Goal: Register for event/course

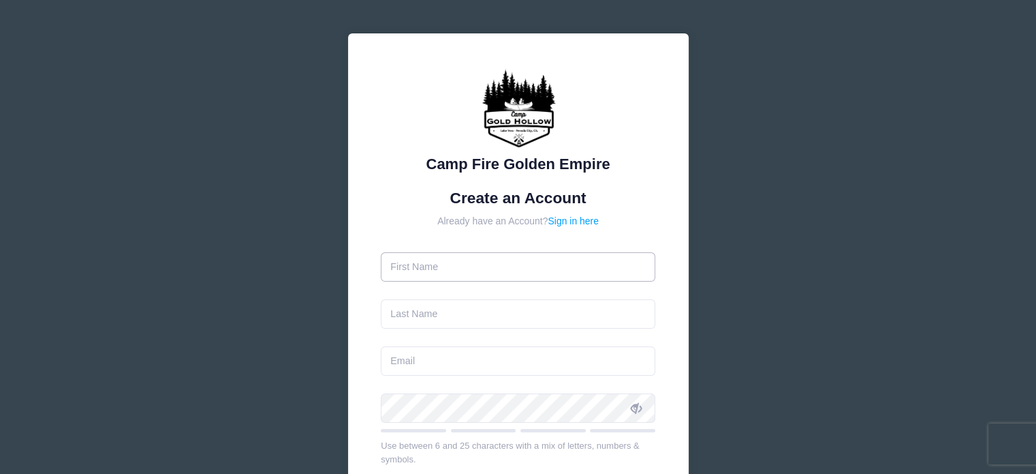
click at [443, 265] on input "text" at bounding box center [518, 266] width 275 height 29
type input "[PERSON_NAME]"
click at [406, 320] on input "text" at bounding box center [518, 313] width 275 height 29
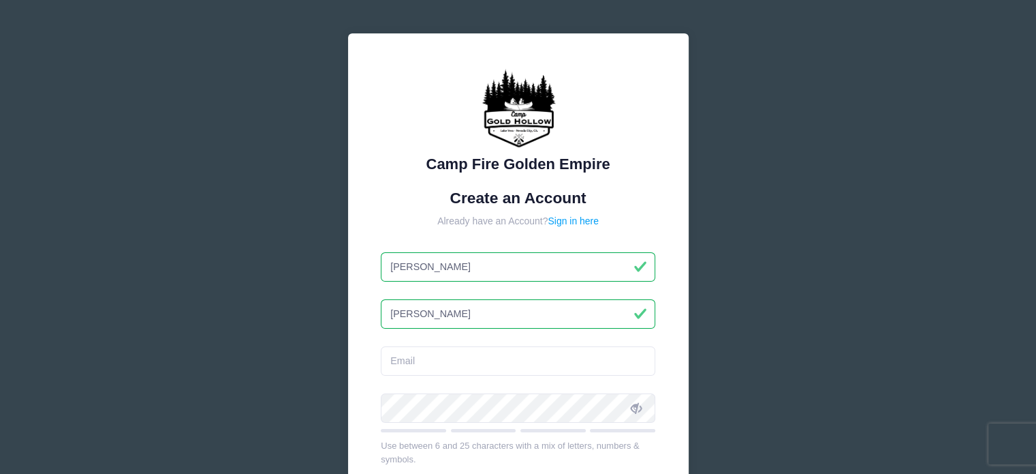
type input "[PERSON_NAME]"
click at [407, 365] on input "email" at bounding box center [518, 360] width 275 height 29
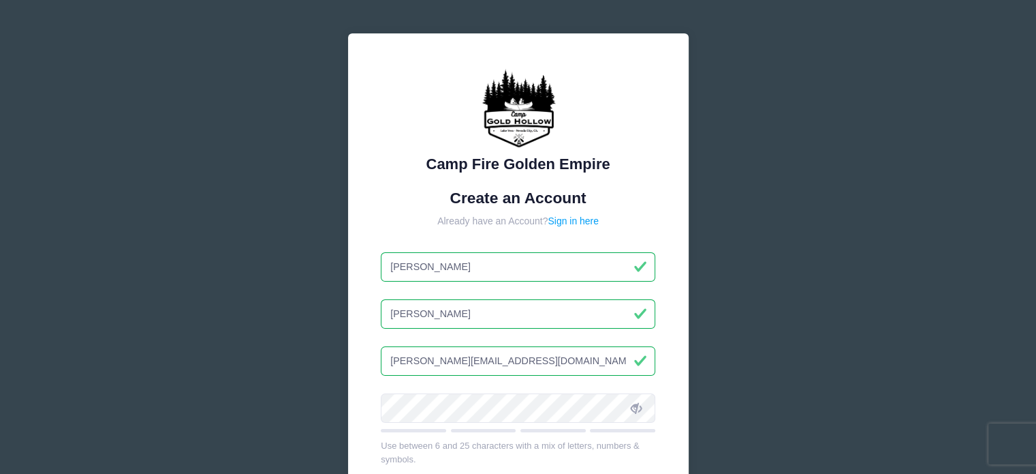
type input "[PERSON_NAME][EMAIL_ADDRESS][DOMAIN_NAME]"
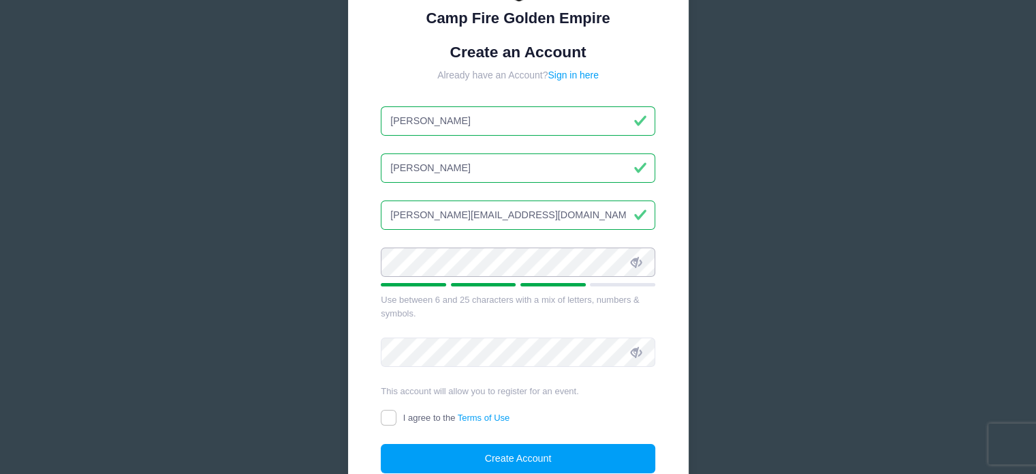
scroll to position [144, 0]
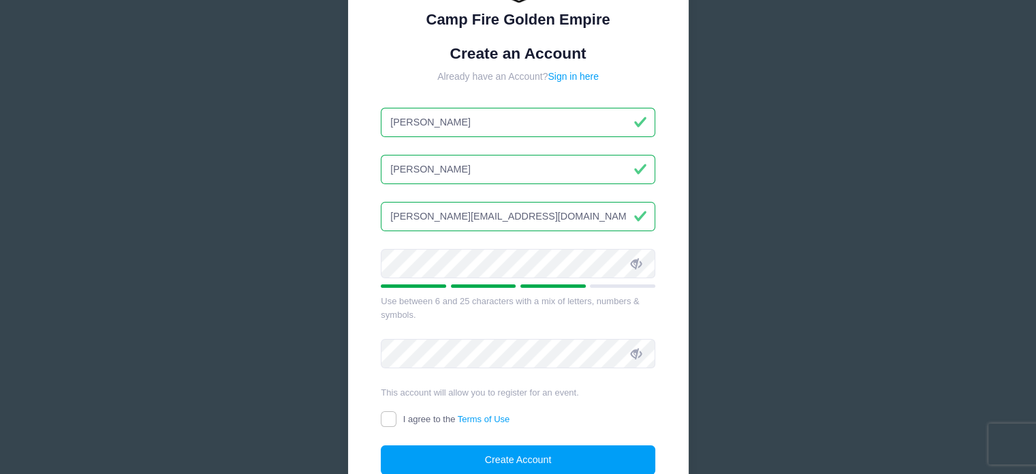
click at [639, 258] on icon at bounding box center [636, 263] width 11 height 11
click at [388, 416] on input "I agree to the Terms of Use" at bounding box center [389, 419] width 16 height 16
checkbox input "true"
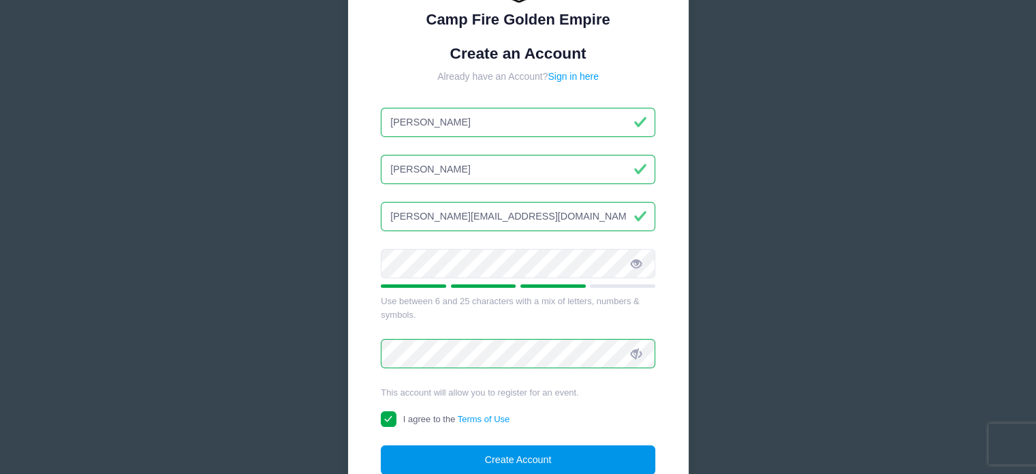
click at [441, 447] on button "Create Account" at bounding box center [518, 459] width 275 height 29
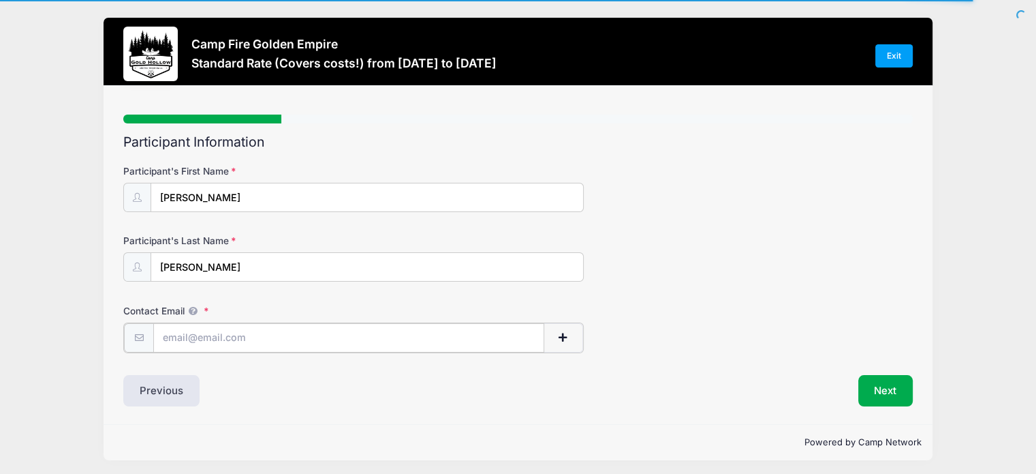
click at [196, 329] on input "Contact Email" at bounding box center [348, 337] width 391 height 29
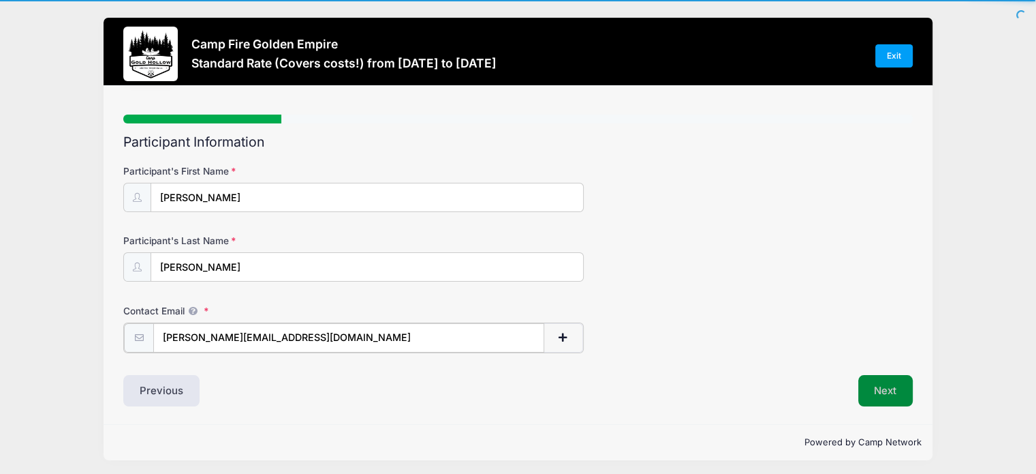
type input "[PERSON_NAME][EMAIL_ADDRESS][DOMAIN_NAME]"
click at [880, 392] on button "Next" at bounding box center [886, 388] width 55 height 31
click at [897, 388] on button "Next" at bounding box center [886, 388] width 55 height 31
drag, startPoint x: 897, startPoint y: 388, endPoint x: 899, endPoint y: 397, distance: 9.0
click at [899, 397] on button "Next" at bounding box center [886, 388] width 55 height 31
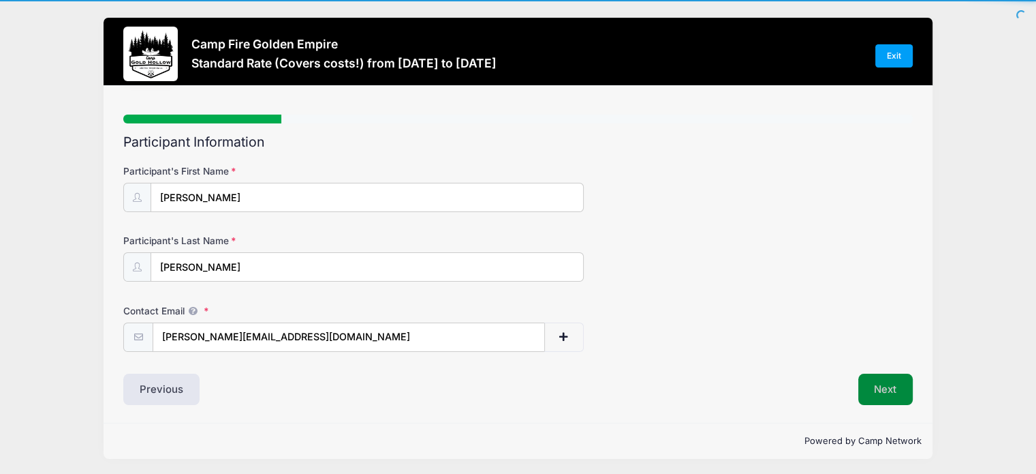
click at [899, 397] on button "Next" at bounding box center [886, 388] width 55 height 31
click at [875, 384] on button "Next" at bounding box center [886, 388] width 55 height 31
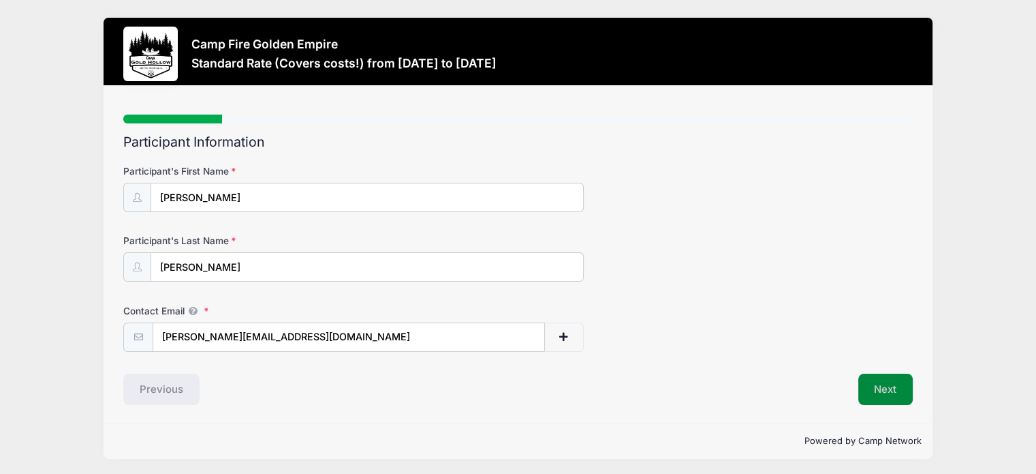
click at [897, 389] on button "Next" at bounding box center [886, 388] width 55 height 31
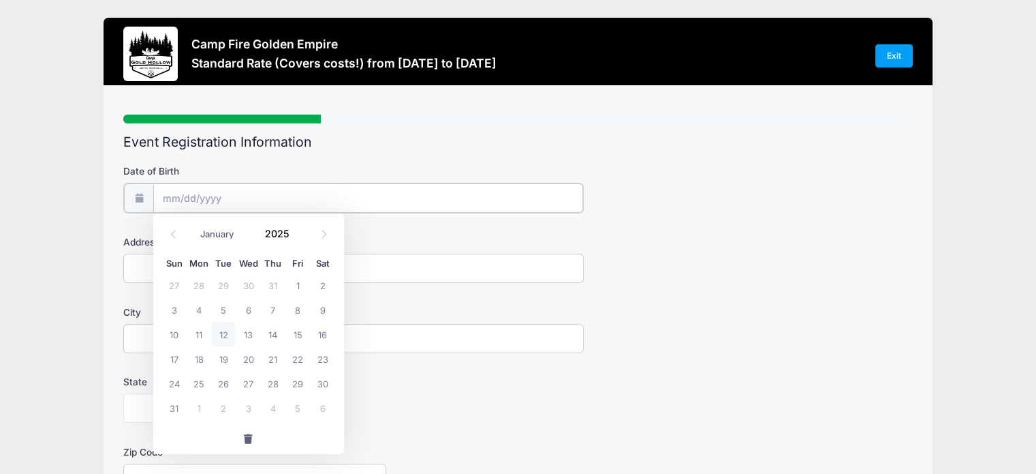
click at [161, 183] on input "Date of Birth" at bounding box center [368, 197] width 430 height 29
click at [320, 231] on icon at bounding box center [324, 234] width 9 height 9
select select "8"
click at [295, 237] on span at bounding box center [299, 238] width 10 height 10
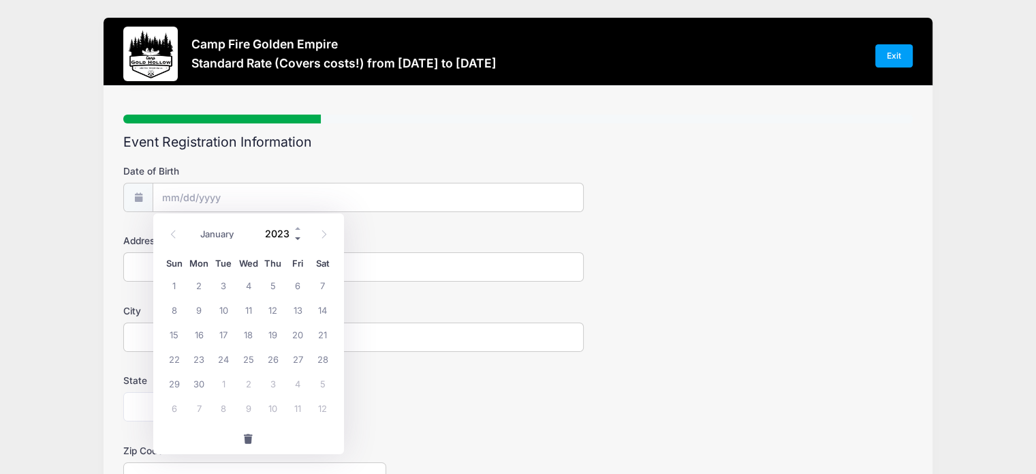
click at [295, 237] on span at bounding box center [299, 238] width 10 height 10
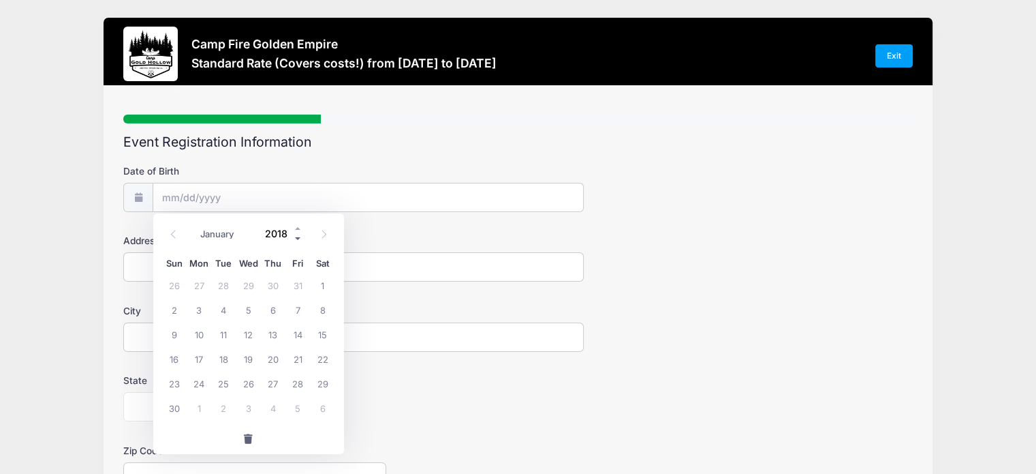
click at [295, 237] on span at bounding box center [299, 238] width 10 height 10
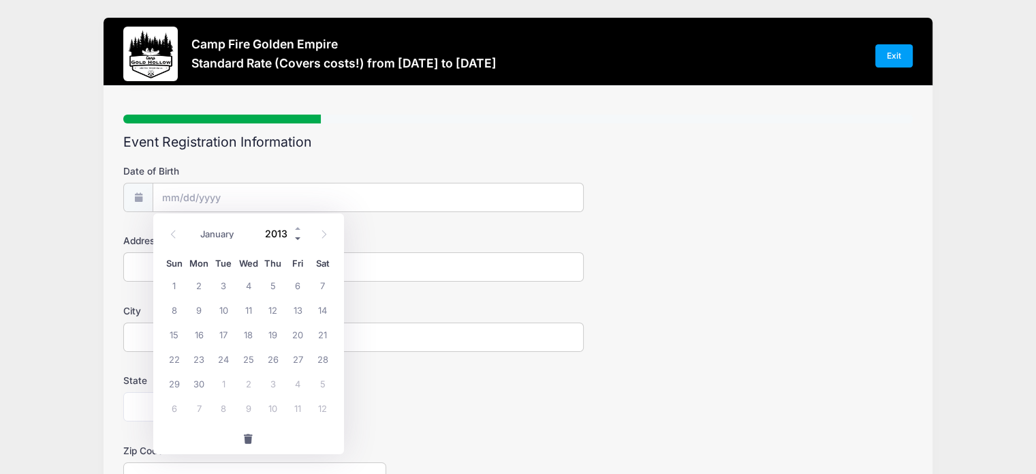
click at [295, 237] on span at bounding box center [299, 238] width 10 height 10
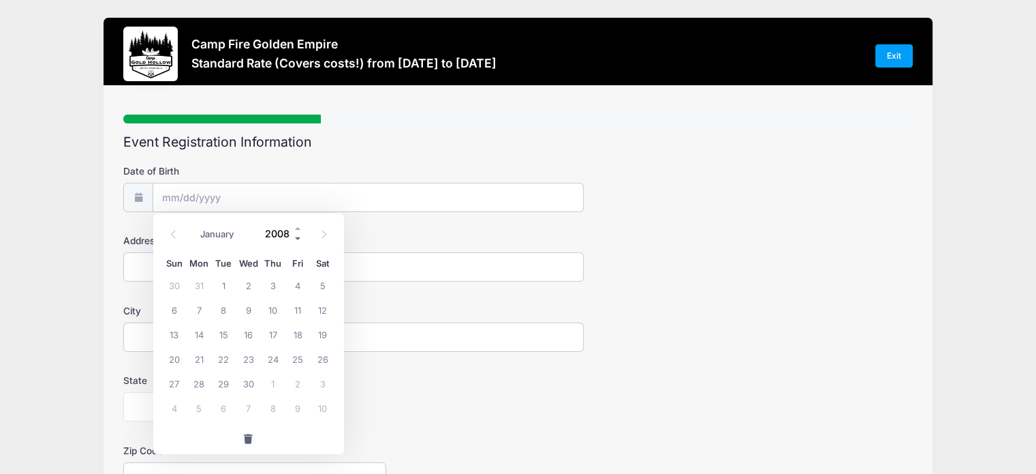
click at [295, 237] on span at bounding box center [299, 238] width 10 height 10
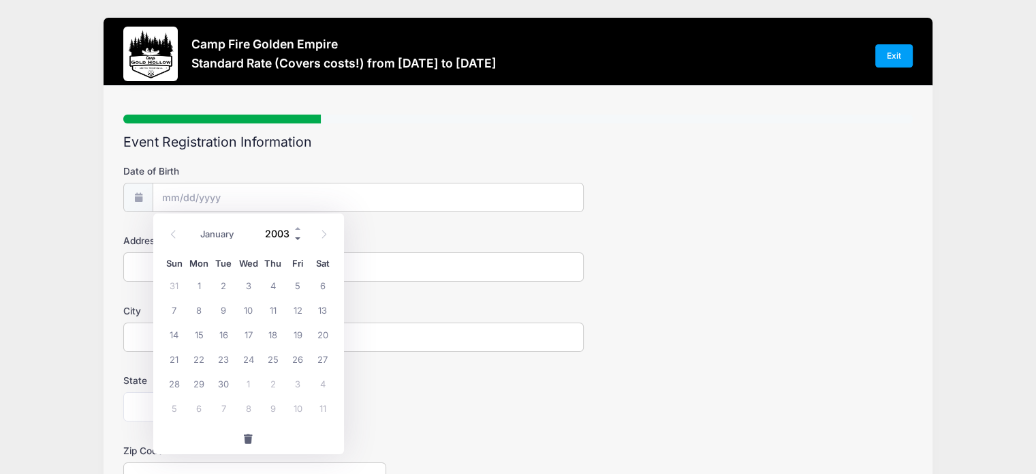
click at [295, 237] on span at bounding box center [299, 238] width 10 height 10
type input "2002"
click at [228, 230] on select "January February March April May June July August September October November De…" at bounding box center [224, 234] width 61 height 18
select select "4"
click at [194, 225] on select "January February March April May June July August September October November De…" at bounding box center [224, 234] width 61 height 18
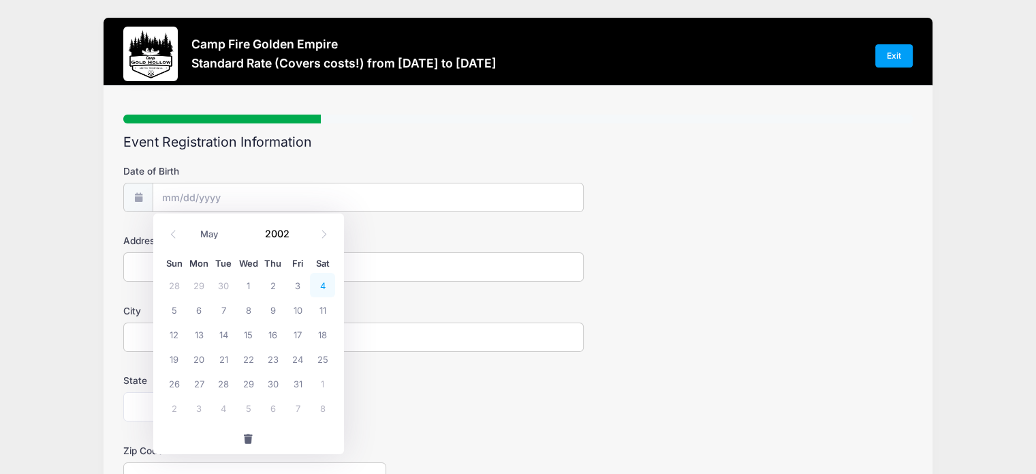
click at [324, 281] on span "4" at bounding box center [322, 285] width 25 height 25
type input "[DATE]"
click at [283, 261] on input "Address" at bounding box center [353, 266] width 461 height 29
type input "5032 Kokomo Dr"
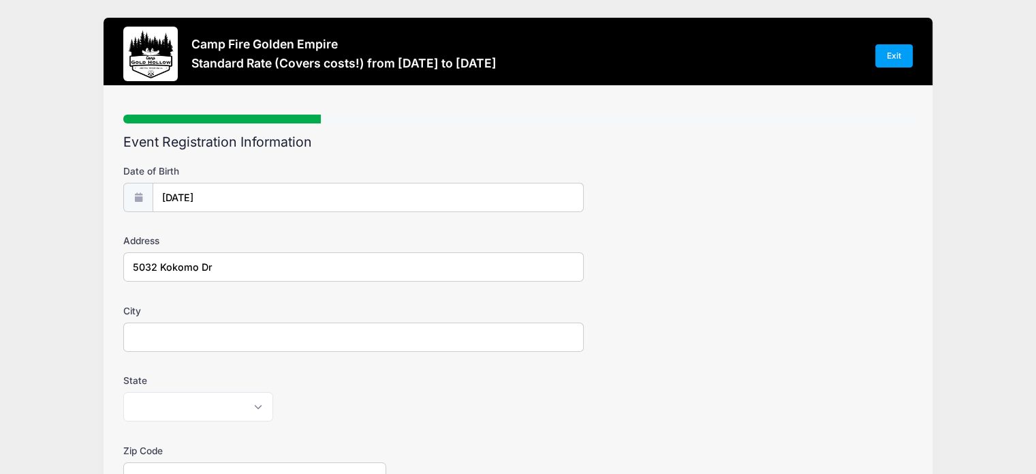
type input "Sacarmento"
select select "CA"
type input "95835"
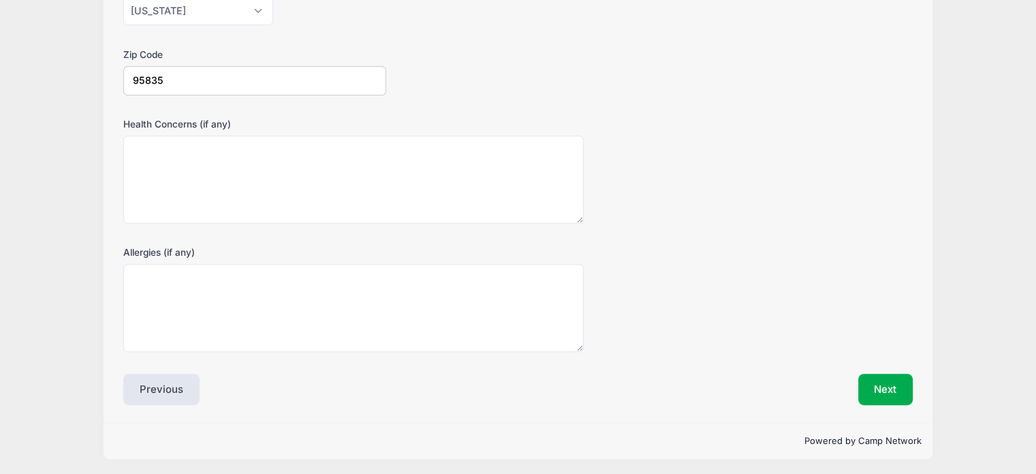
scroll to position [395, 0]
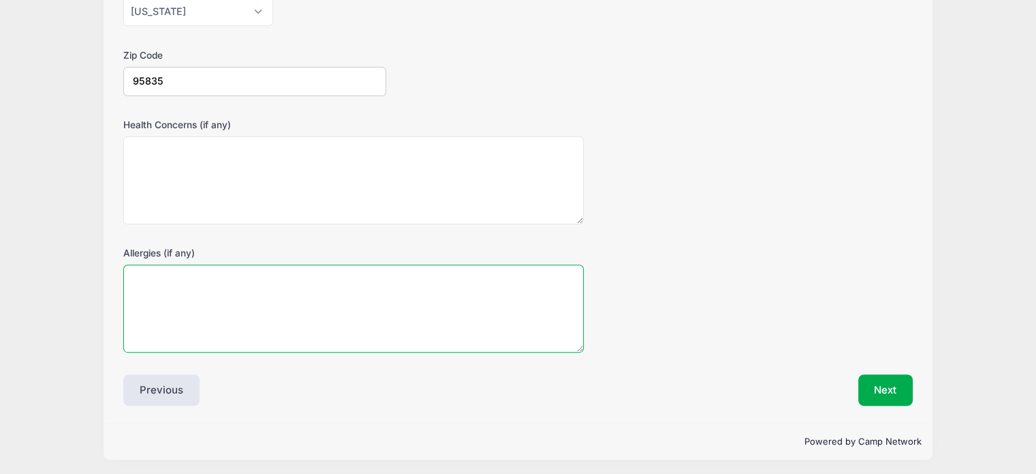
click at [360, 291] on textarea "Allergies (if any)" at bounding box center [353, 308] width 461 height 88
type textarea "Stone fruit, pineapple, kiwi, tomato."
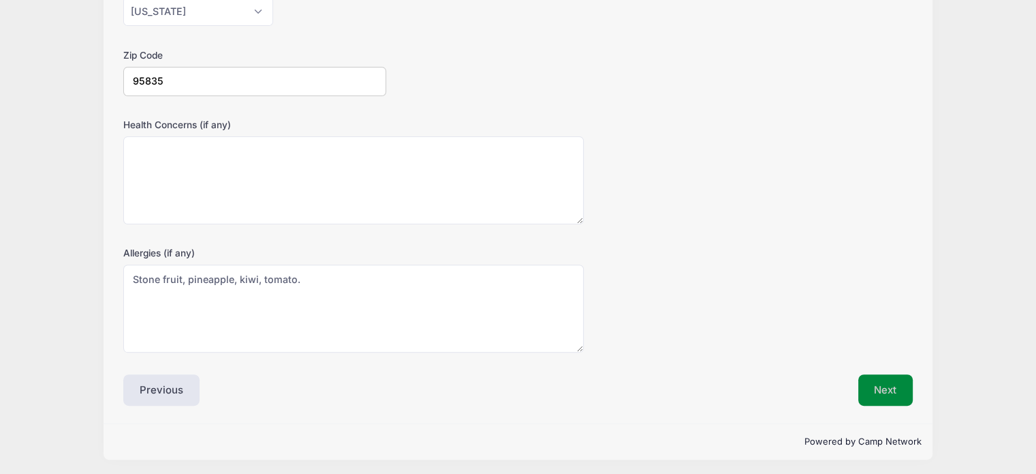
click at [864, 392] on button "Next" at bounding box center [886, 389] width 55 height 31
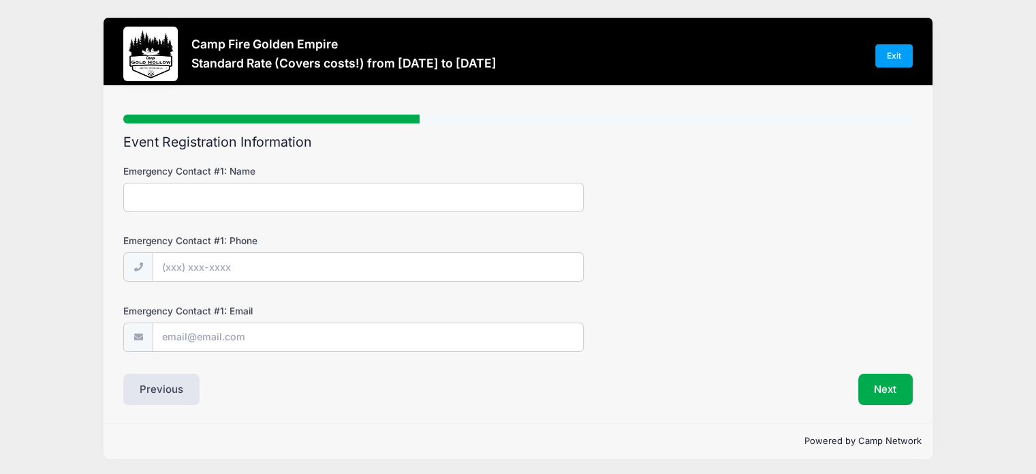
scroll to position [0, 0]
click at [405, 184] on input "Emergency Contact #1: Name" at bounding box center [353, 197] width 461 height 29
type input "[PERSON_NAME]"
click at [344, 264] on input "Emergency Contact #1: Phone" at bounding box center [368, 267] width 430 height 29
type input "[PHONE_NUMBER]"
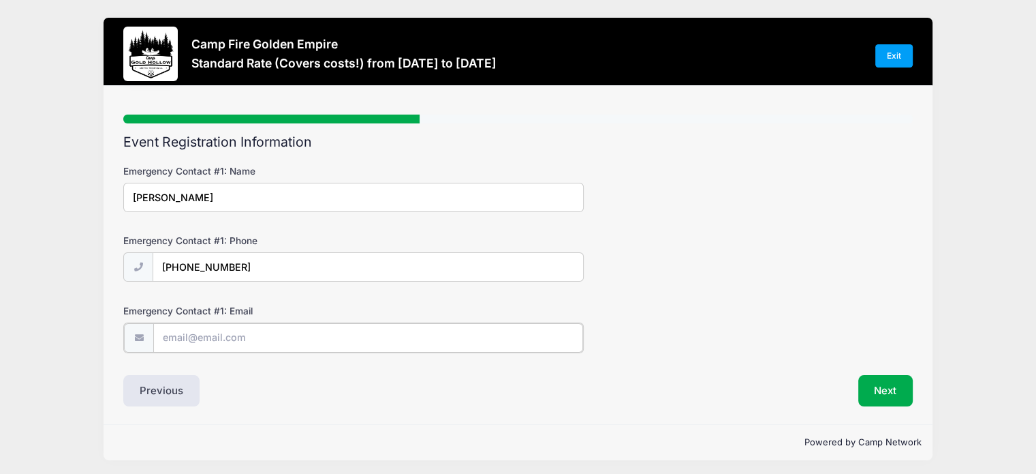
click at [217, 335] on input "Emergency Contact #1: Email" at bounding box center [368, 337] width 430 height 29
type input "[EMAIL_ADDRESS][DOMAIN_NAME]"
click at [883, 399] on button "Next" at bounding box center [886, 388] width 55 height 31
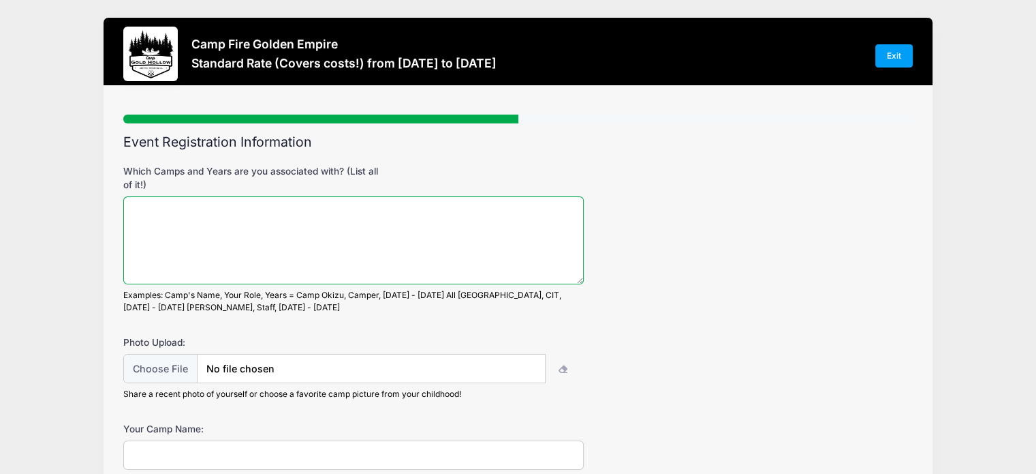
click at [408, 222] on textarea "Which Camps and Years are you associated with? (List all of it!)" at bounding box center [353, 240] width 461 height 88
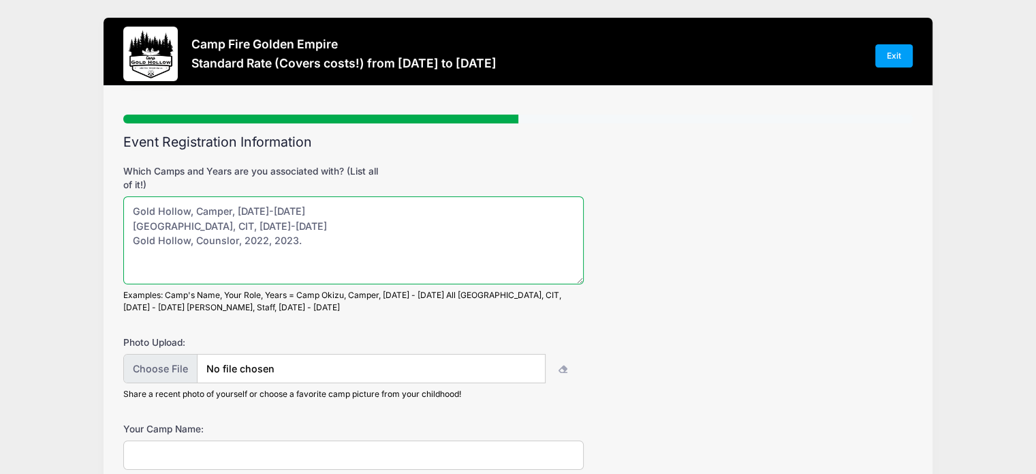
type textarea "Gold Hollow, Camper, [DATE]-[DATE] [GEOGRAPHIC_DATA], CIT, [DATE]-[DATE] Gold H…"
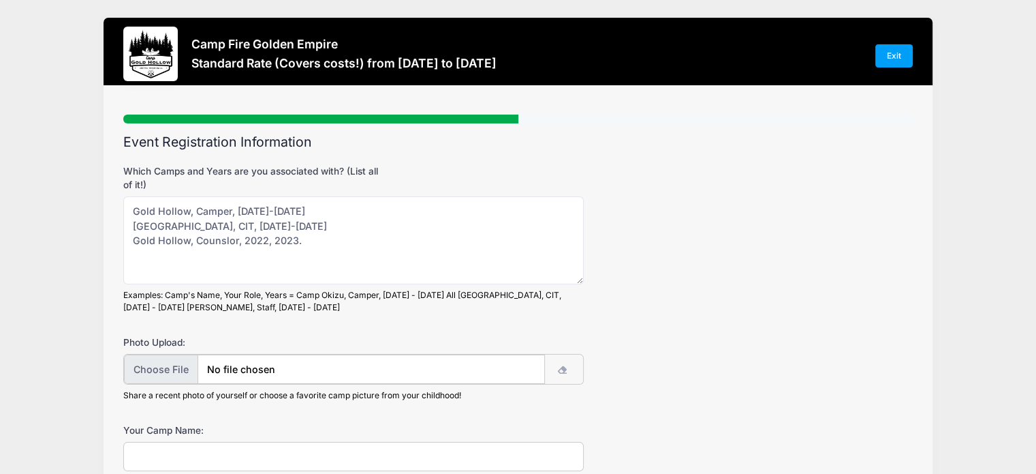
click at [319, 378] on input "file" at bounding box center [334, 368] width 421 height 29
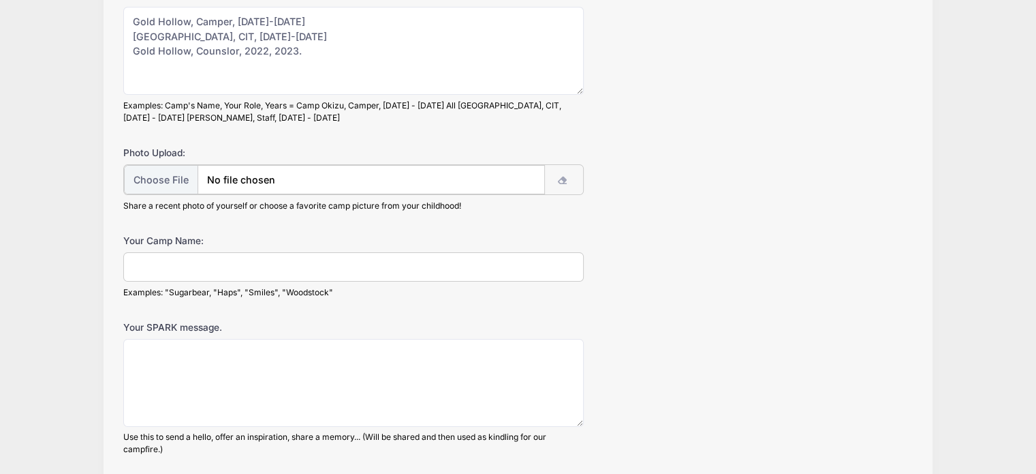
scroll to position [190, 0]
click at [204, 254] on input "Your Camp Name:" at bounding box center [353, 264] width 461 height 29
type input "M"
type input "Thumper, [GEOGRAPHIC_DATA]."
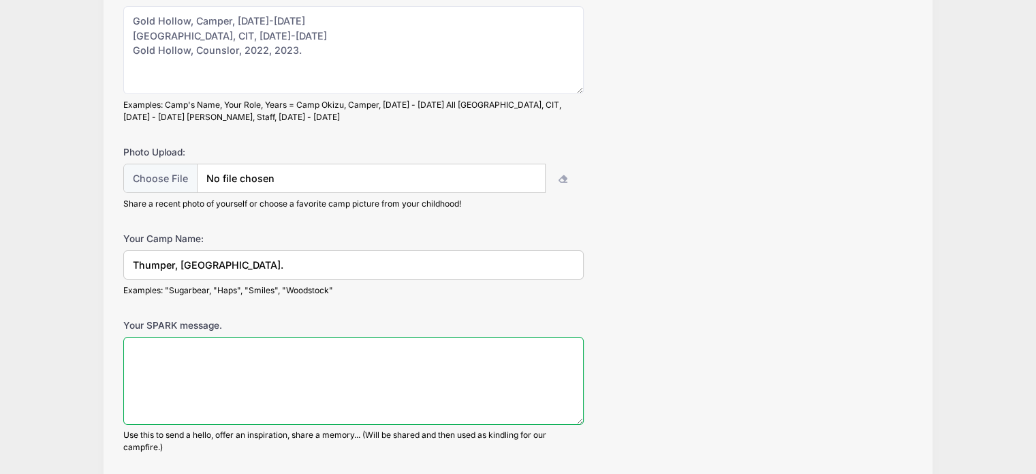
click at [275, 370] on textarea "Your SPARK message." at bounding box center [353, 381] width 461 height 88
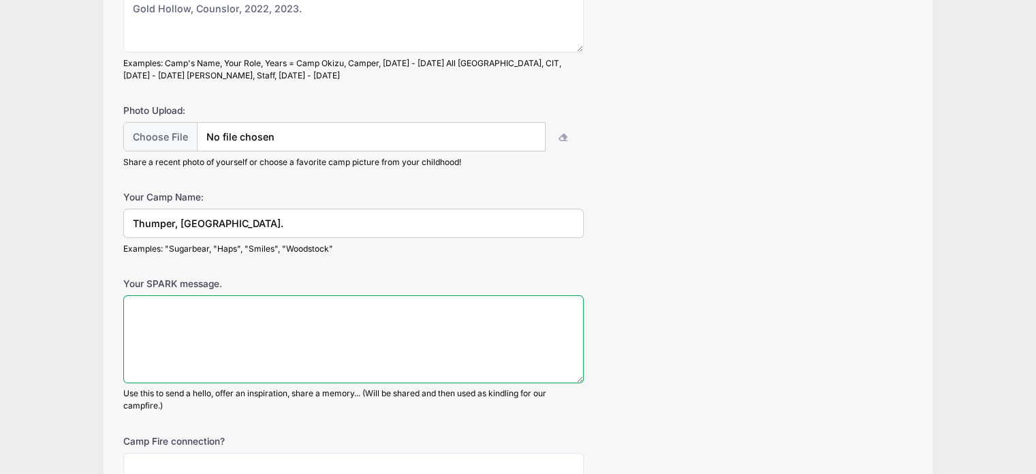
scroll to position [162, 0]
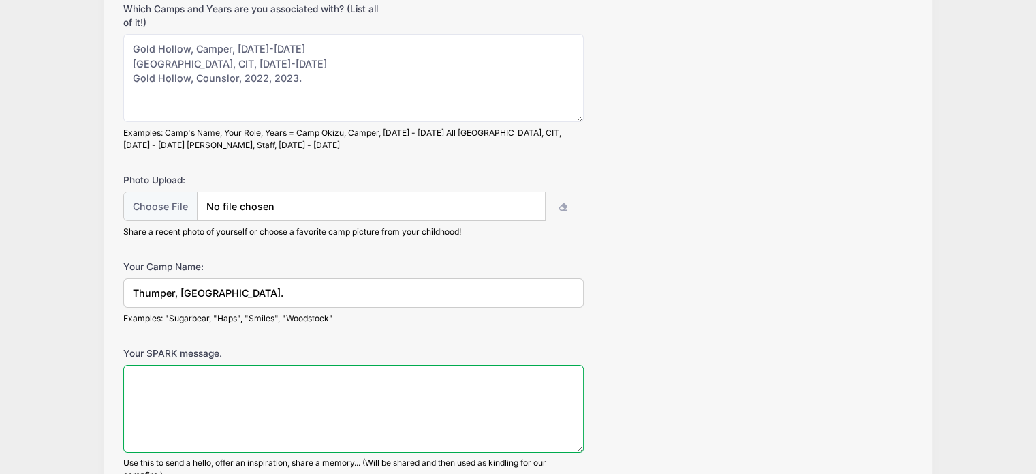
click at [275, 370] on textarea "Your SPARK message." at bounding box center [353, 409] width 461 height 88
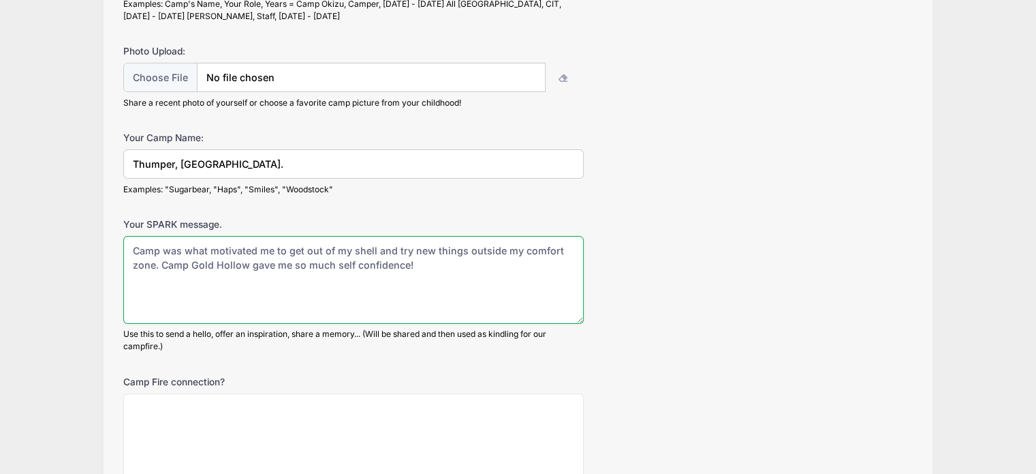
scroll to position [357, 0]
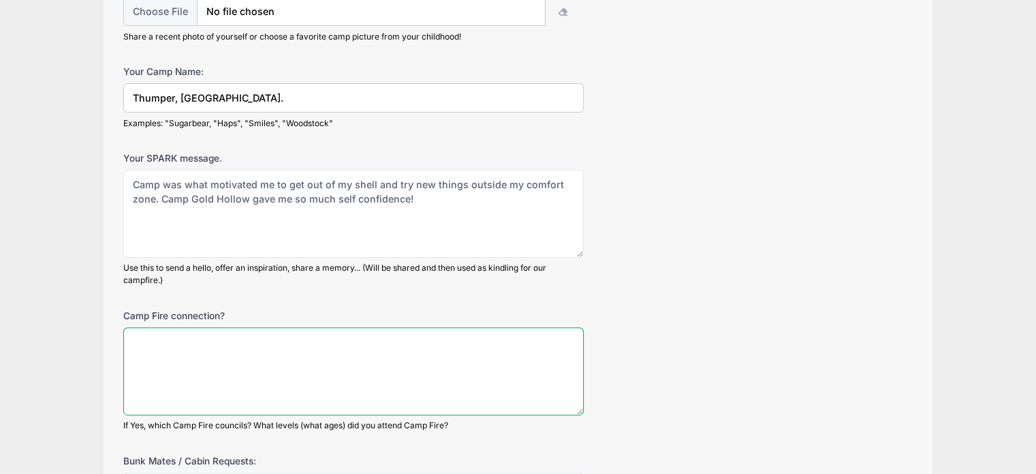
click at [275, 370] on textarea "Camp Fire connection?" at bounding box center [353, 371] width 461 height 88
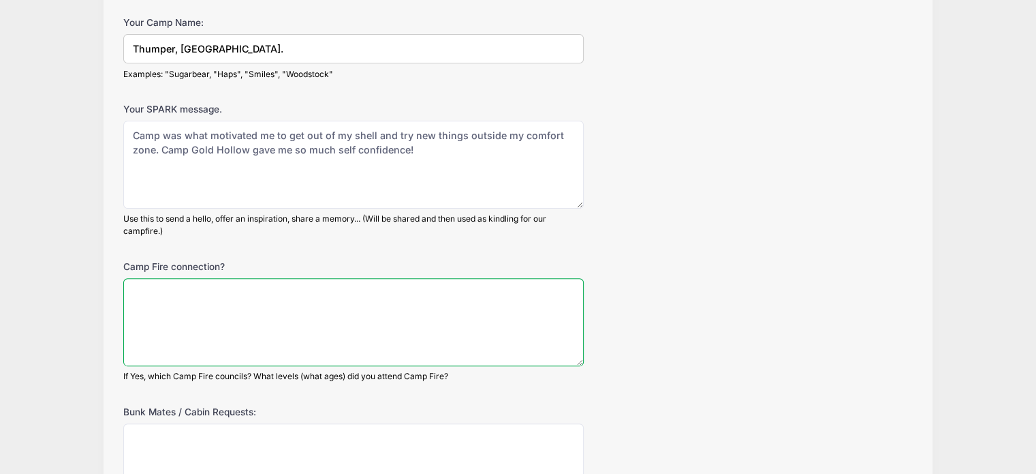
scroll to position [413, 0]
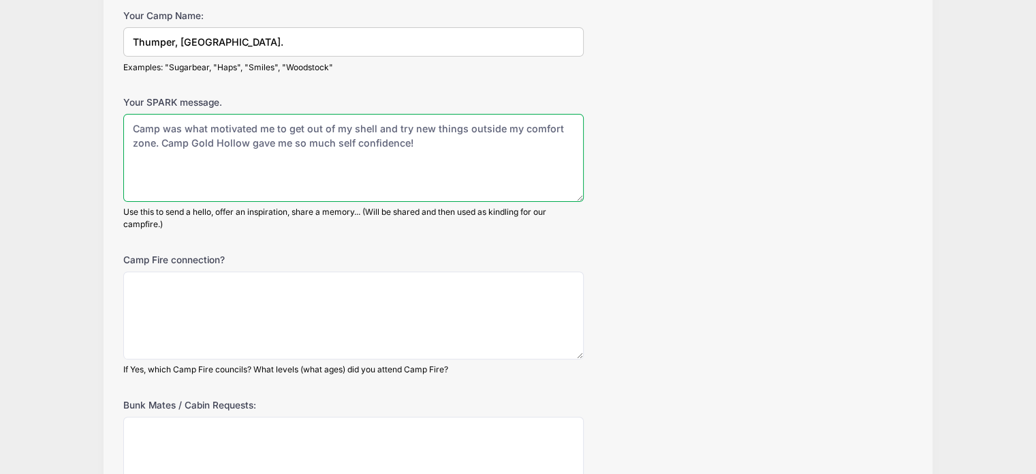
click at [399, 149] on textarea "Camp was what motivated me to get out of my shell and try new things outside my…" at bounding box center [353, 158] width 461 height 88
type textarea "Camp was what motivated me to get out of my shell and try new things outside my…"
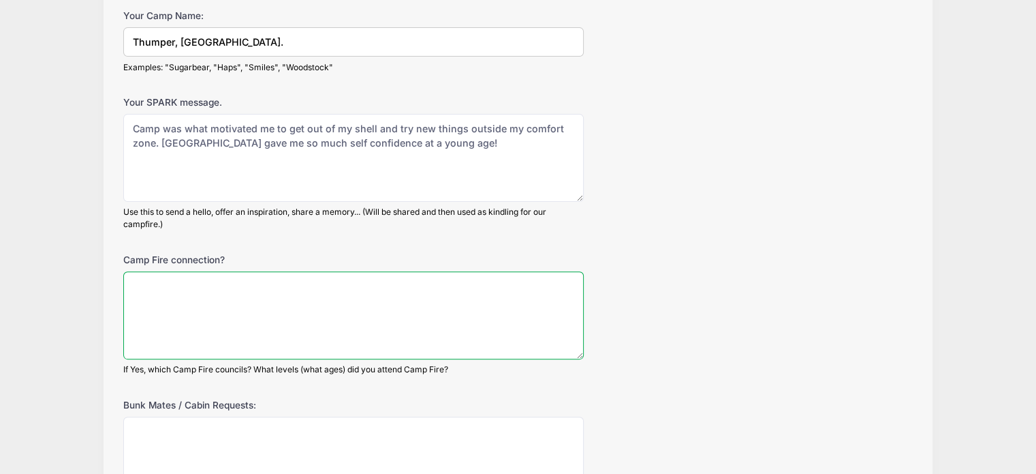
click at [338, 289] on textarea "Camp Fire connection?" at bounding box center [353, 315] width 461 height 88
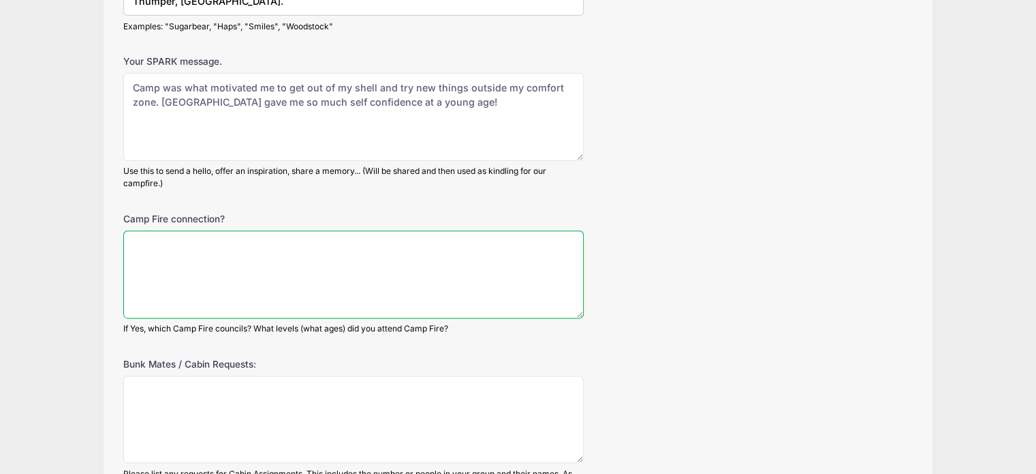
scroll to position [459, 0]
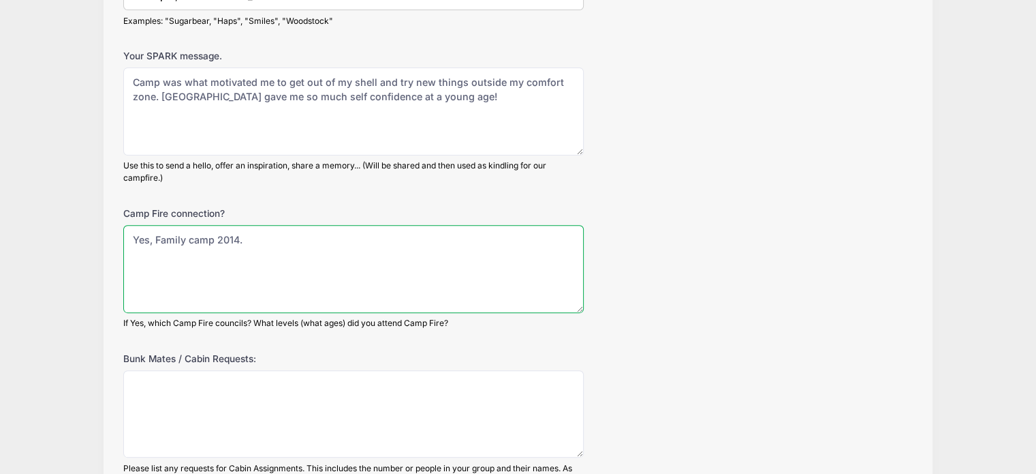
type textarea "Yes, Family camp 2014."
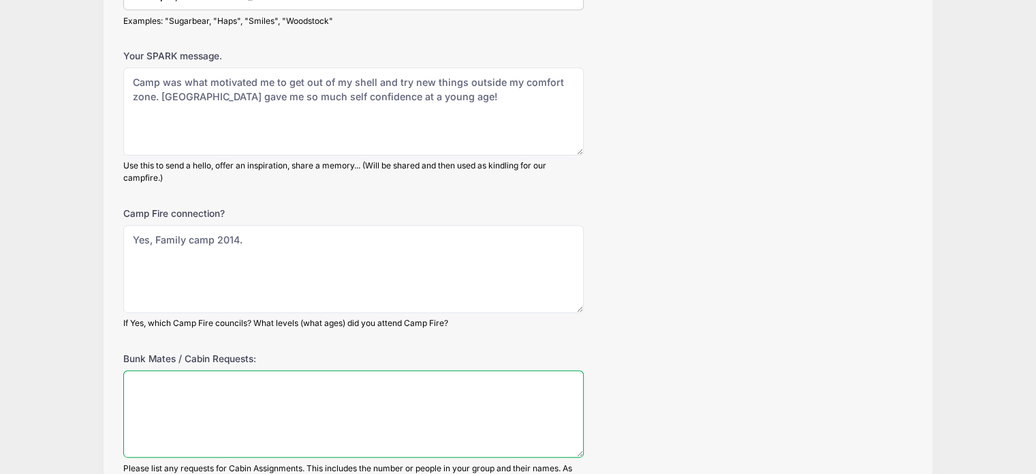
click at [260, 392] on textarea "Bunk Mates / Cabin Requests:" at bounding box center [353, 414] width 461 height 88
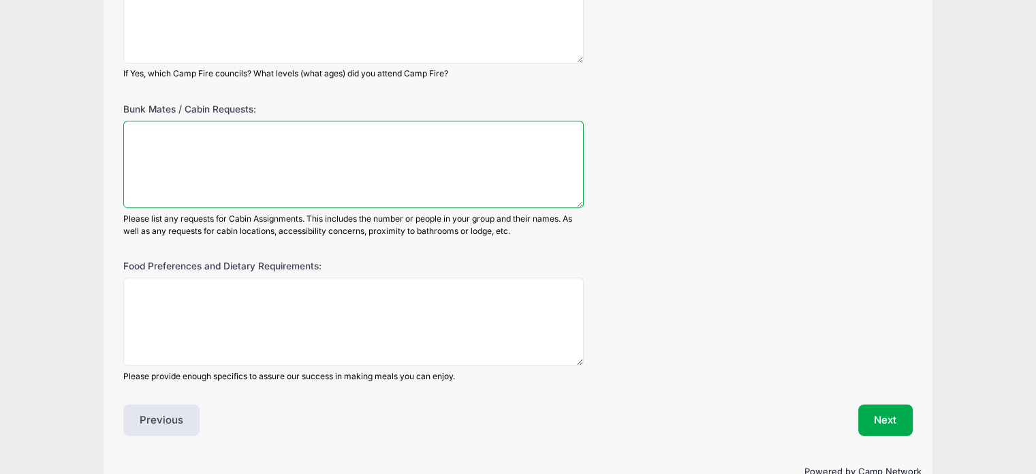
scroll to position [709, 0]
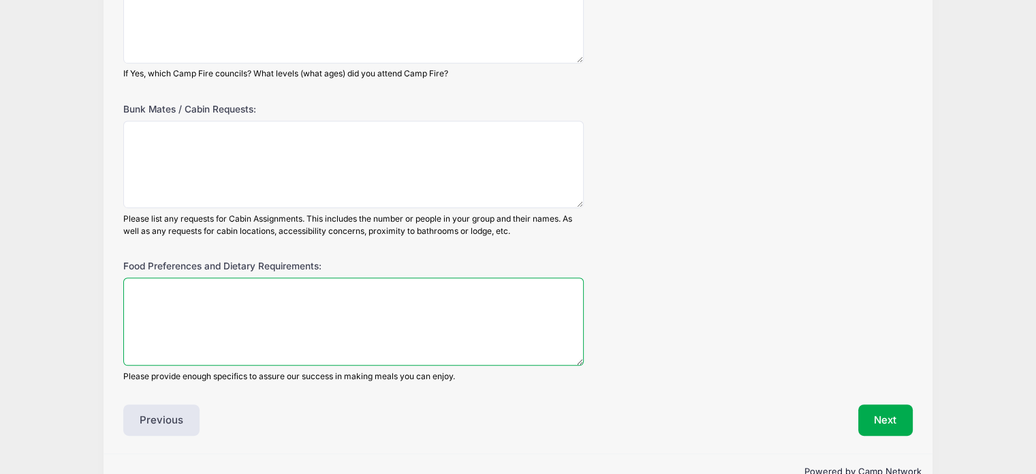
click at [207, 326] on textarea "Food Preferences and Dietary Requirements:" at bounding box center [353, 321] width 461 height 88
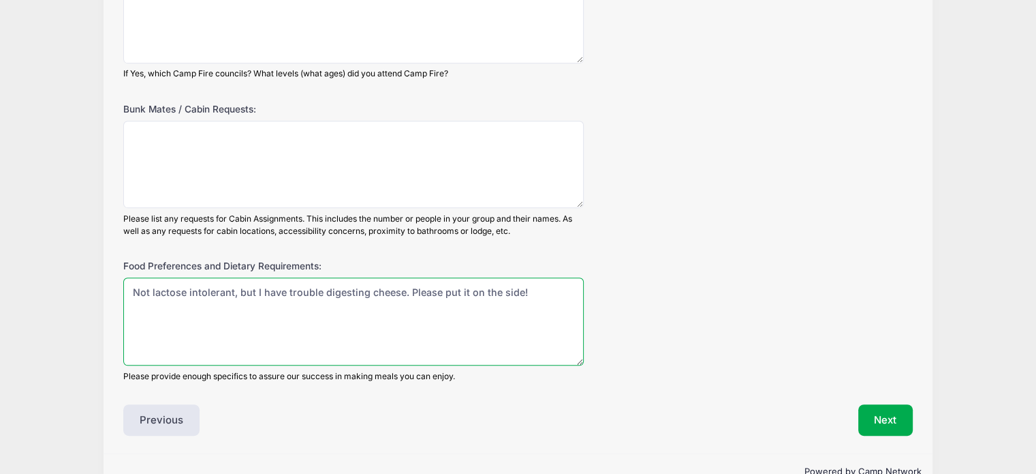
scroll to position [739, 0]
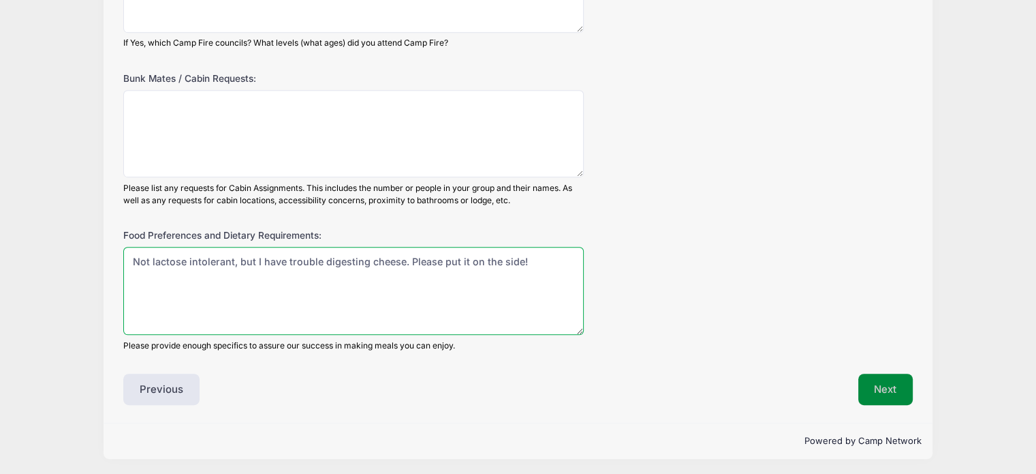
type textarea "Not lactose intolerant, but I have trouble digesting cheese. Please put it on t…"
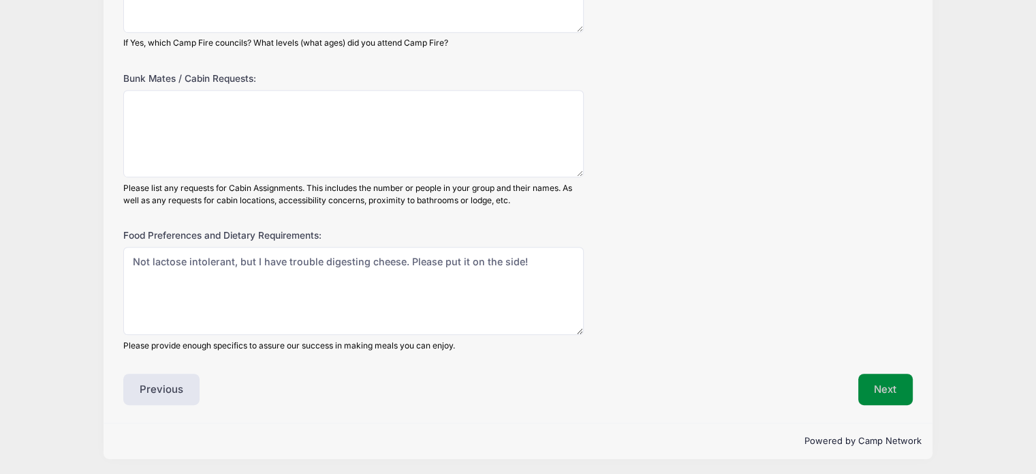
click at [879, 391] on button "Next" at bounding box center [886, 388] width 55 height 31
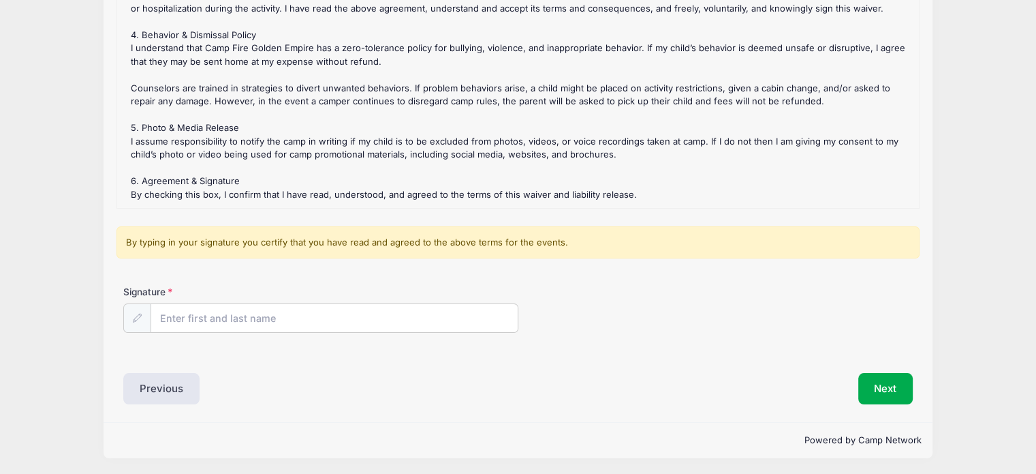
scroll to position [164, 0]
click at [277, 307] on input "Signature" at bounding box center [334, 319] width 367 height 29
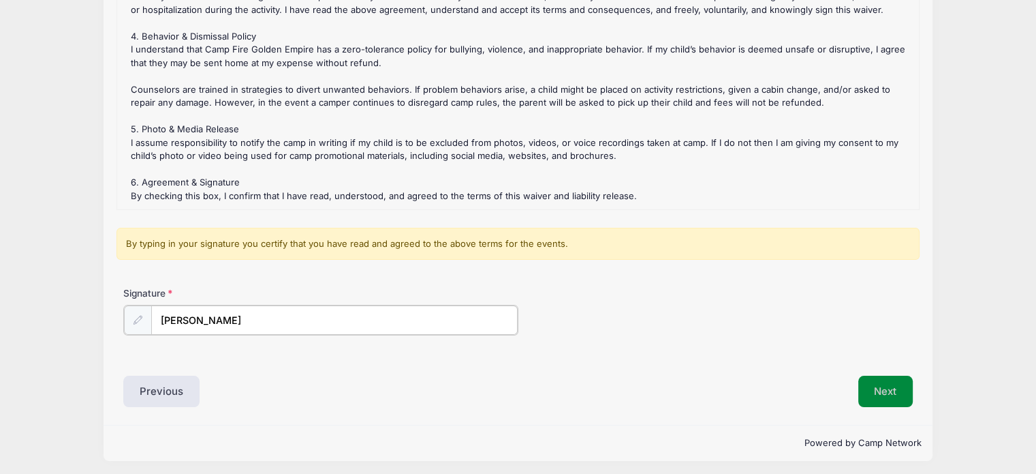
type input "[PERSON_NAME]"
click at [869, 395] on button "Next" at bounding box center [886, 389] width 55 height 31
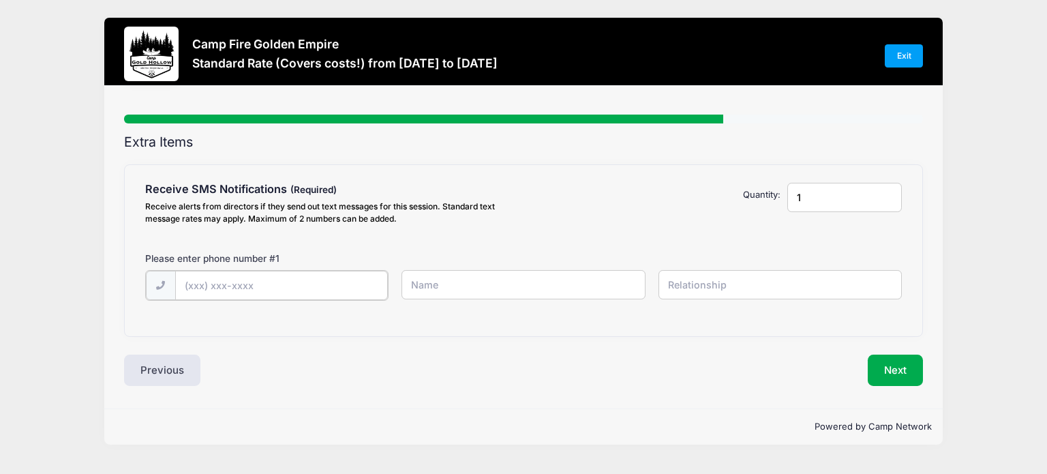
click at [0, 0] on input "text" at bounding box center [0, 0] width 0 height 0
type input "[PHONE_NUMBER]"
click at [0, 0] on input "text" at bounding box center [0, 0] width 0 height 0
type input "[PERSON_NAME]"
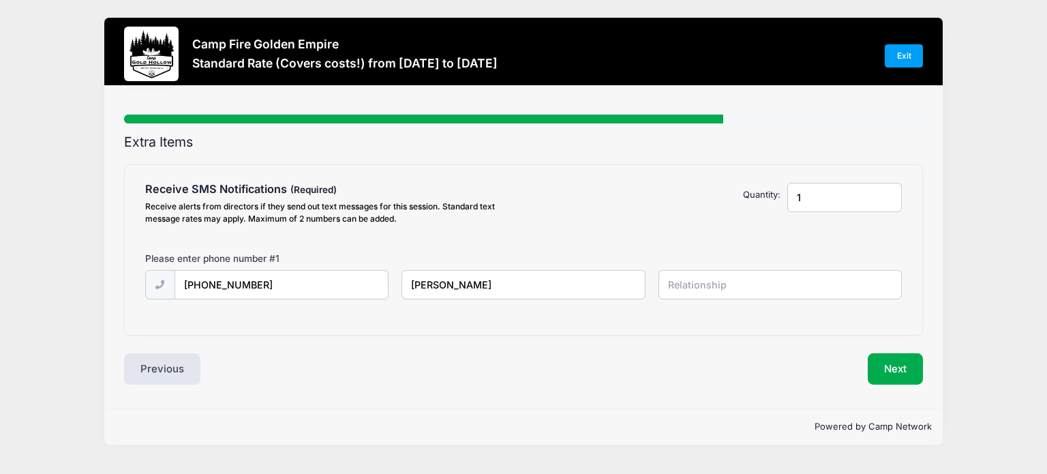
click at [0, 0] on input "text" at bounding box center [0, 0] width 0 height 0
type input "Self"
click at [905, 373] on button "Next" at bounding box center [894, 368] width 55 height 31
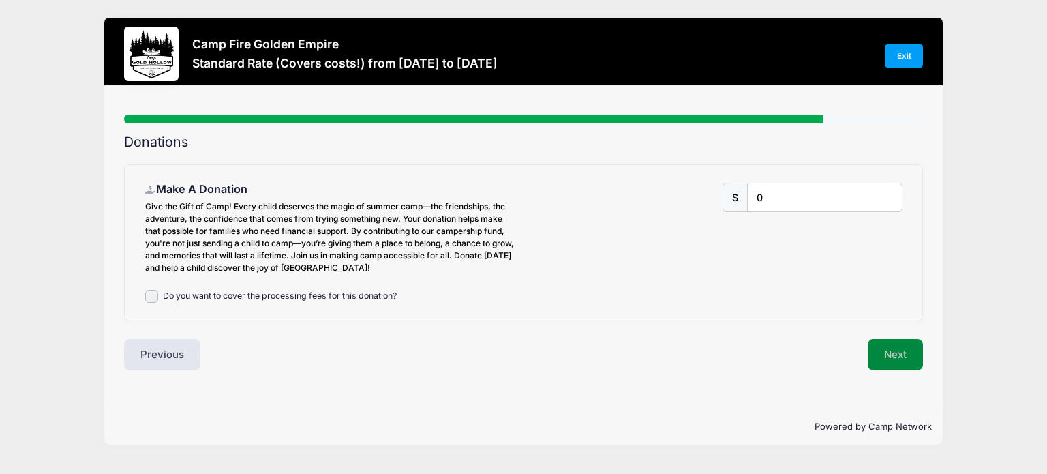
click at [880, 360] on button "Next" at bounding box center [894, 354] width 55 height 31
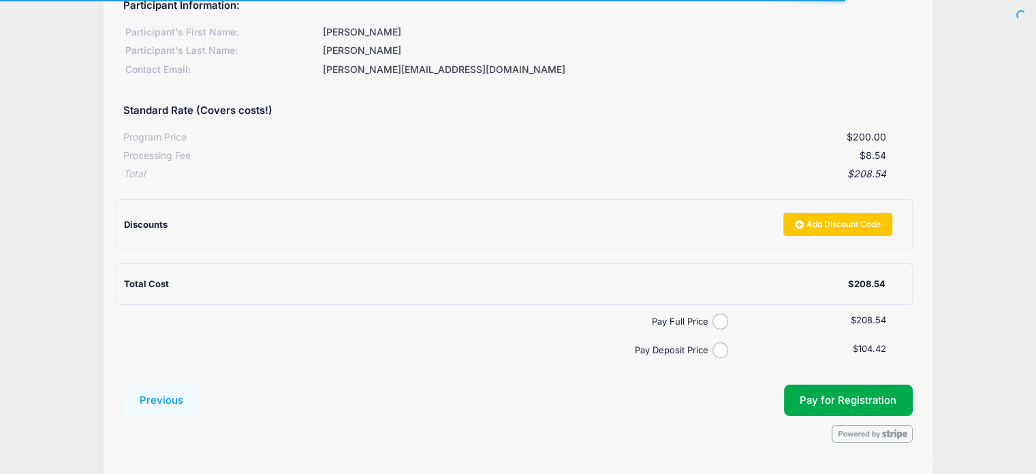
scroll to position [166, 0]
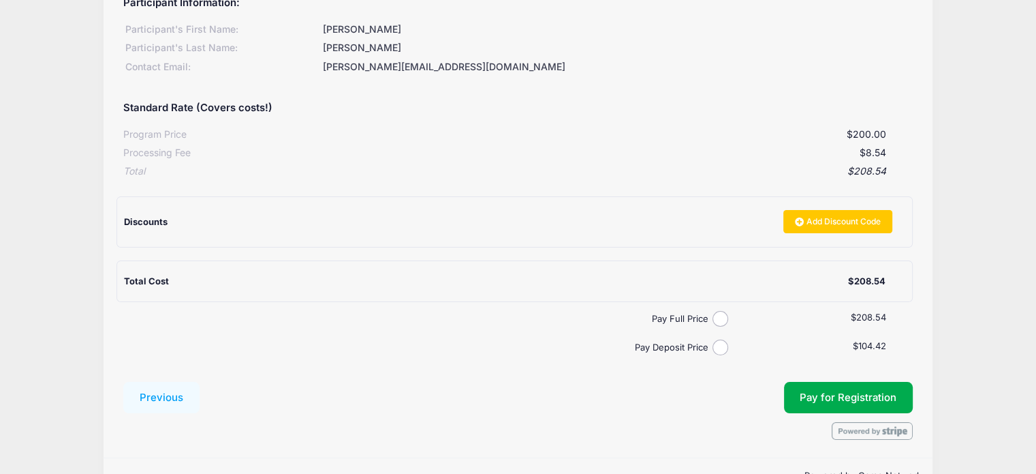
click at [711, 341] on label "Pay Deposit Price" at bounding box center [420, 348] width 585 height 14
click at [713, 340] on input "Pay Deposit Price" at bounding box center [721, 347] width 16 height 16
radio input "true"
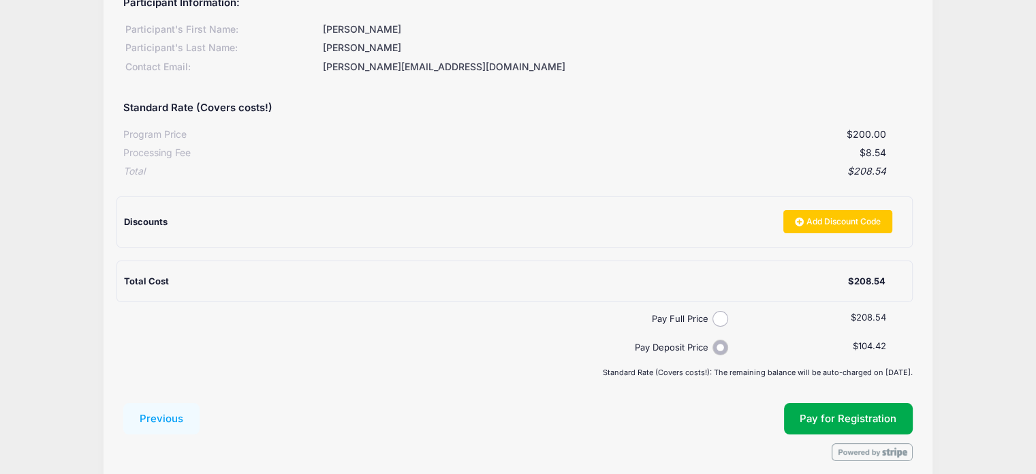
scroll to position [223, 0]
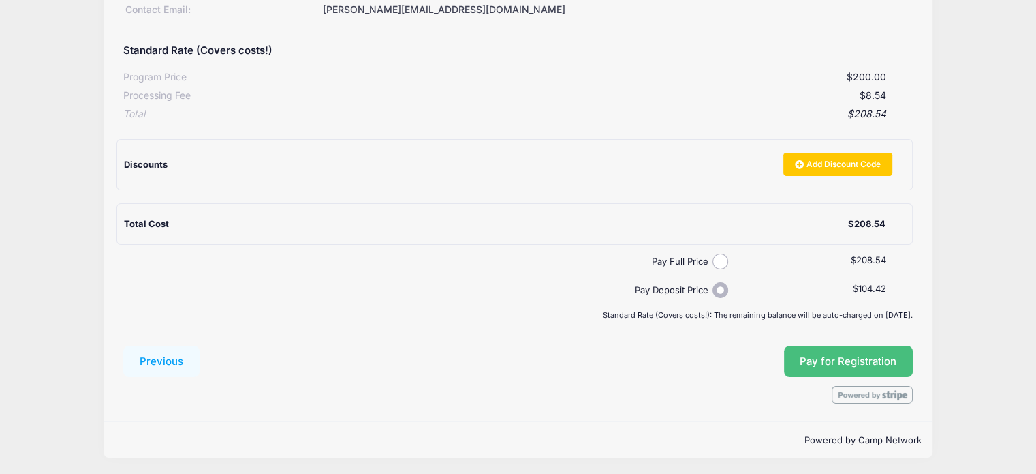
click at [848, 357] on span "Pay for Registration" at bounding box center [848, 361] width 97 height 12
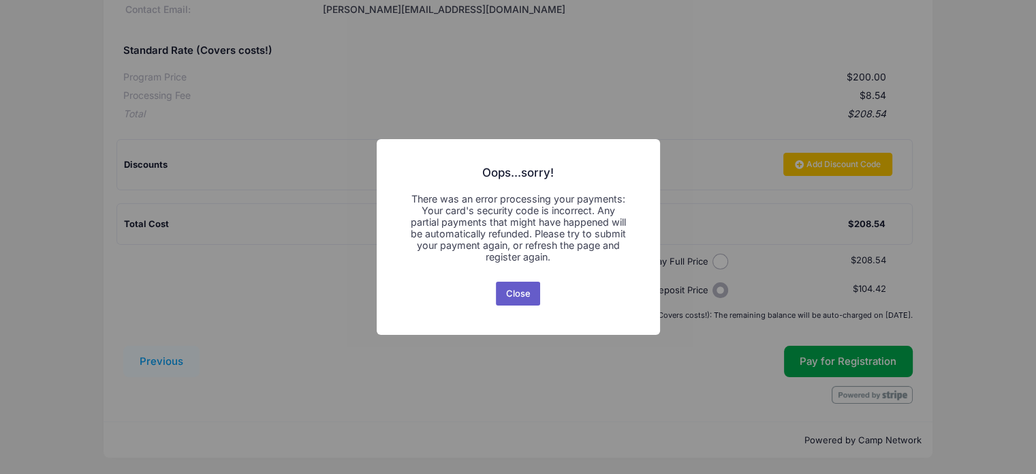
click at [535, 285] on button "Close" at bounding box center [518, 293] width 44 height 25
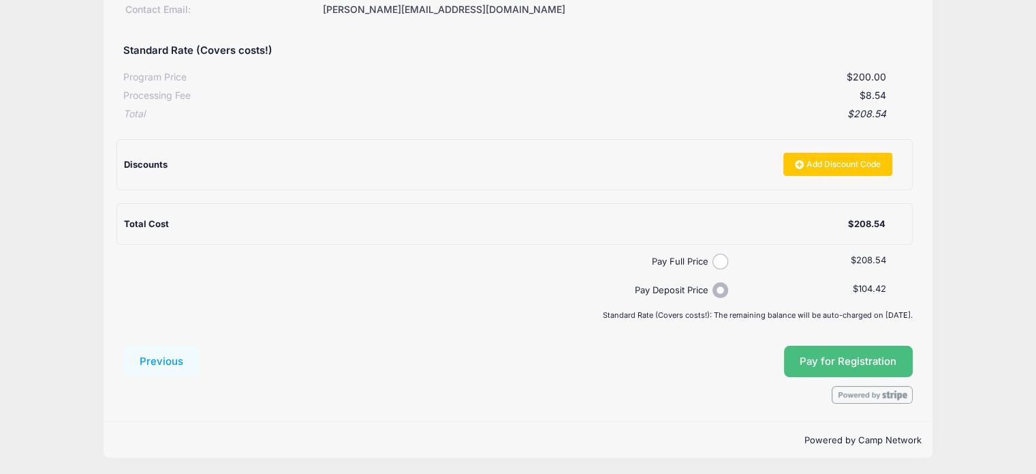
click at [863, 356] on span "Pay for Registration" at bounding box center [848, 361] width 97 height 12
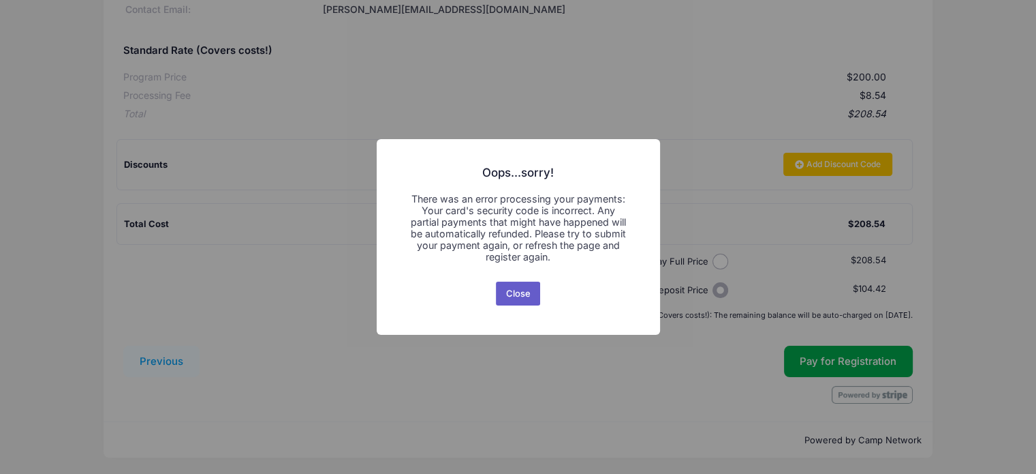
click at [522, 290] on button "Close" at bounding box center [518, 293] width 44 height 25
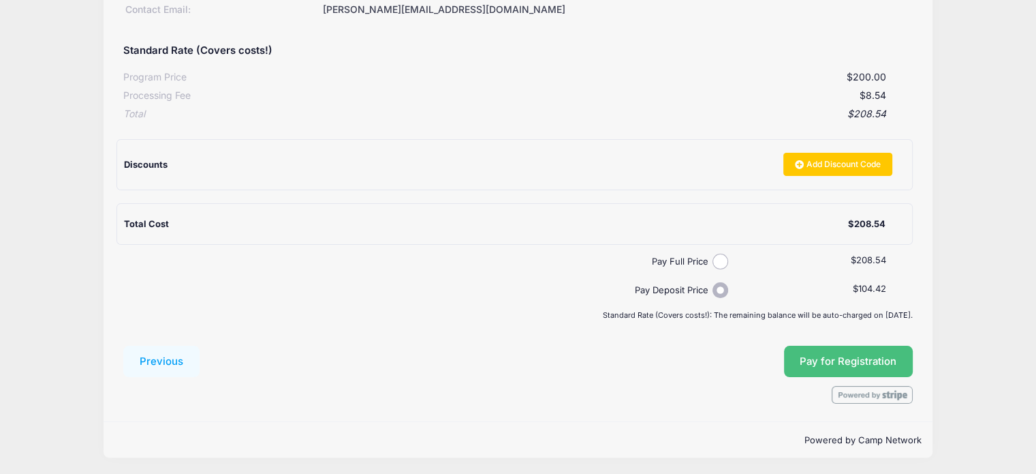
click at [867, 362] on span "Pay for Registration" at bounding box center [848, 361] width 97 height 12
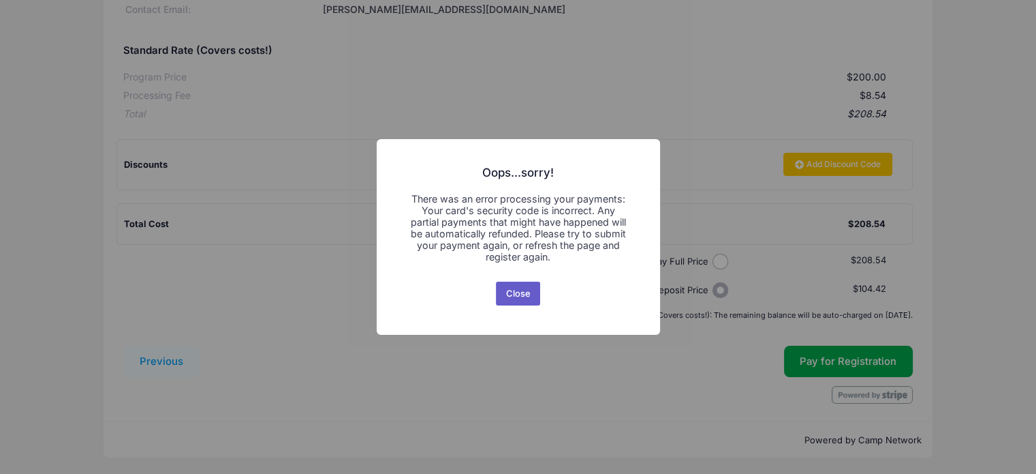
click at [523, 288] on button "Close" at bounding box center [518, 293] width 44 height 25
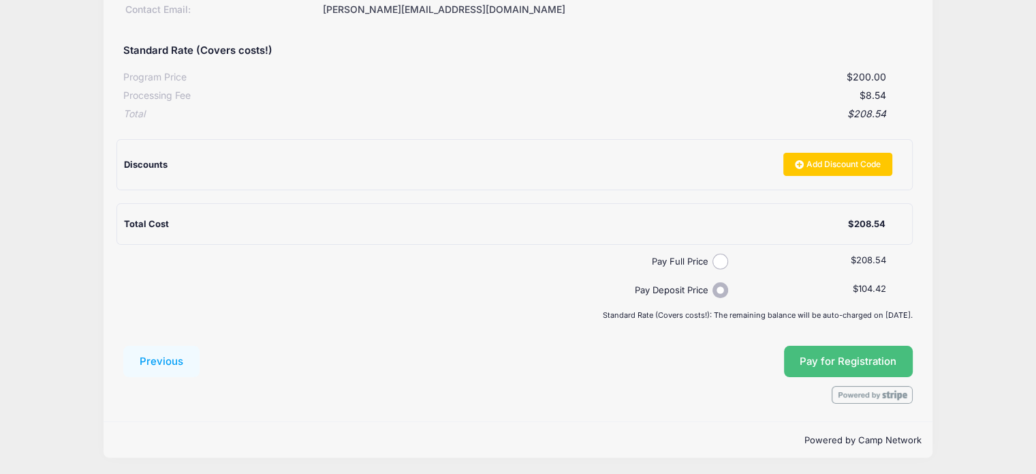
click at [827, 356] on span "Pay for Registration" at bounding box center [848, 361] width 97 height 12
